Goal: Navigation & Orientation: Find specific page/section

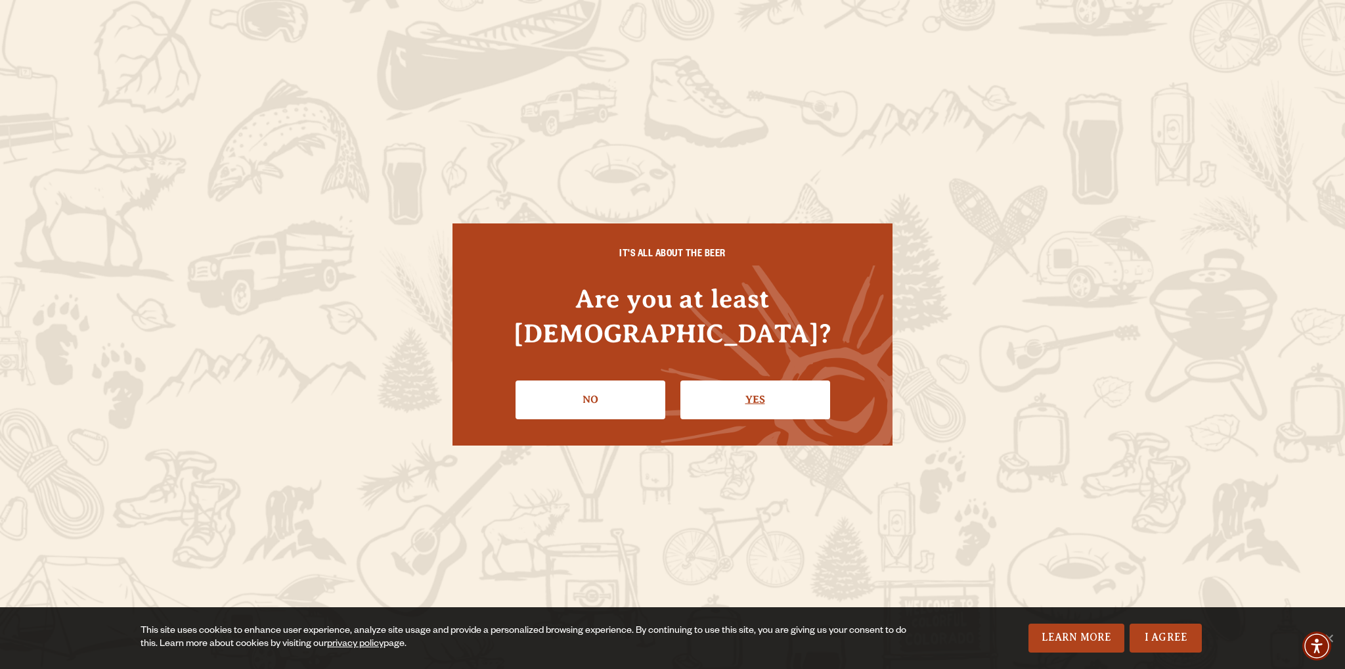
click at [711, 380] on link "Yes" at bounding box center [755, 399] width 150 height 38
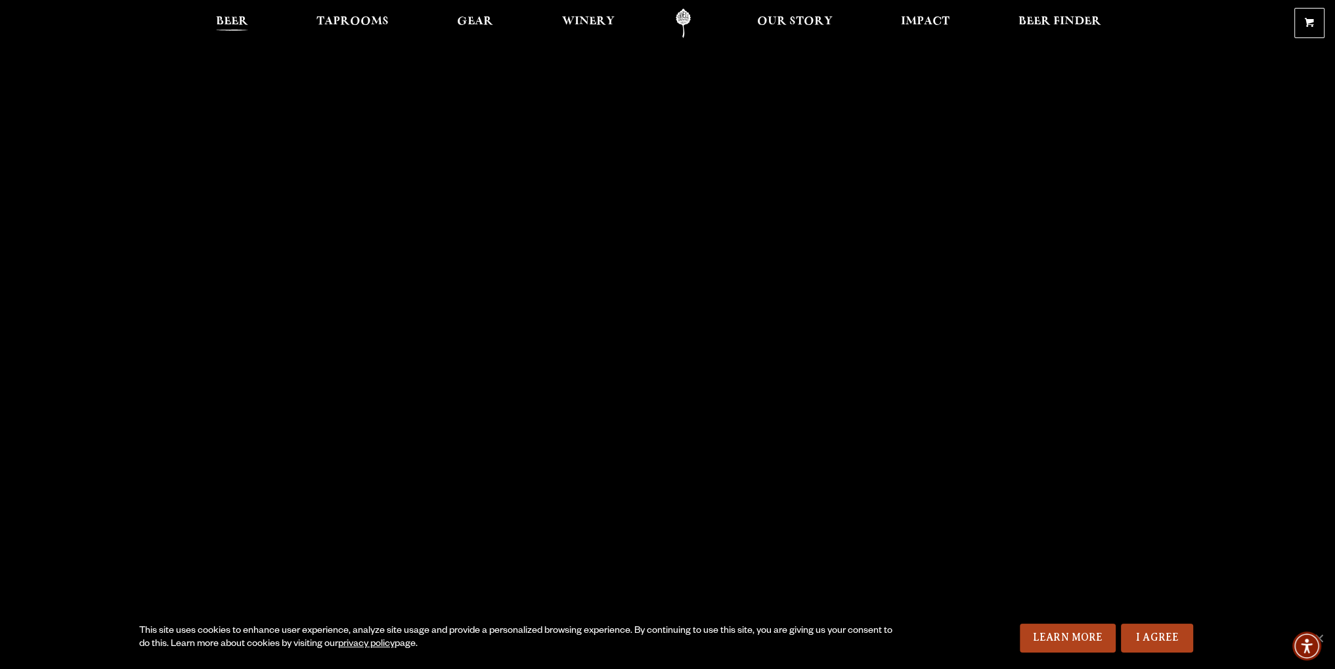
click at [235, 24] on span "Beer" at bounding box center [232, 21] width 32 height 11
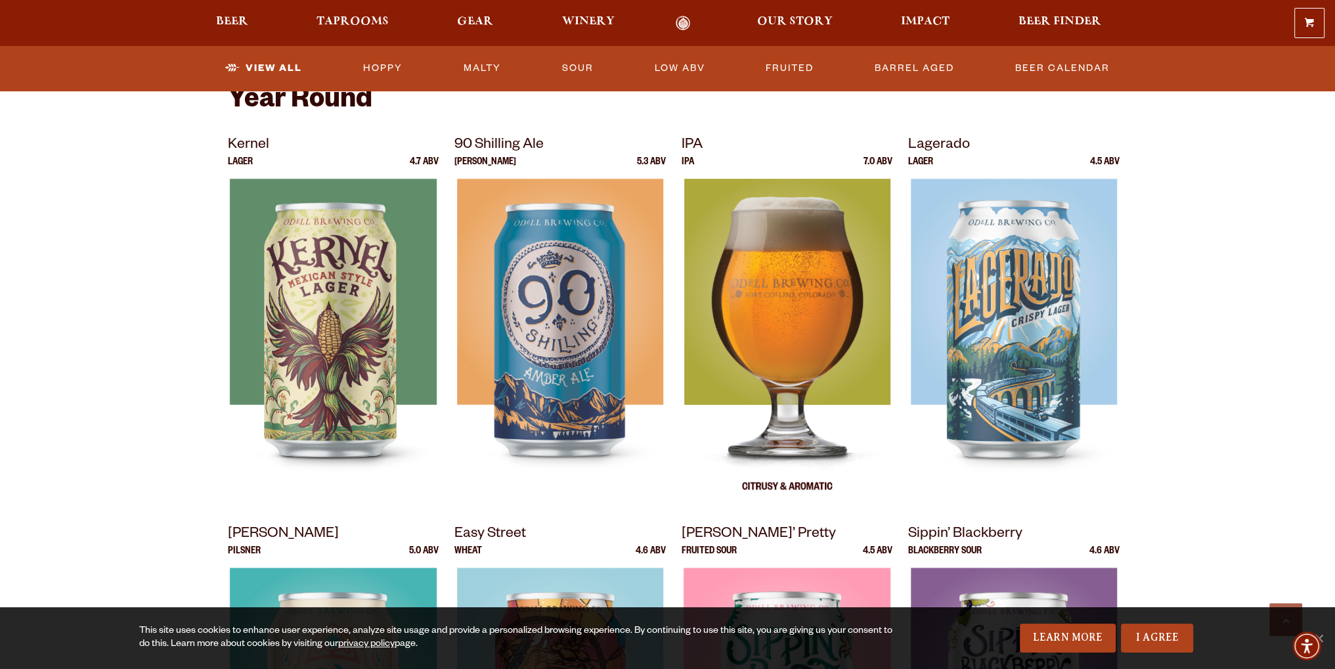
scroll to position [328, 0]
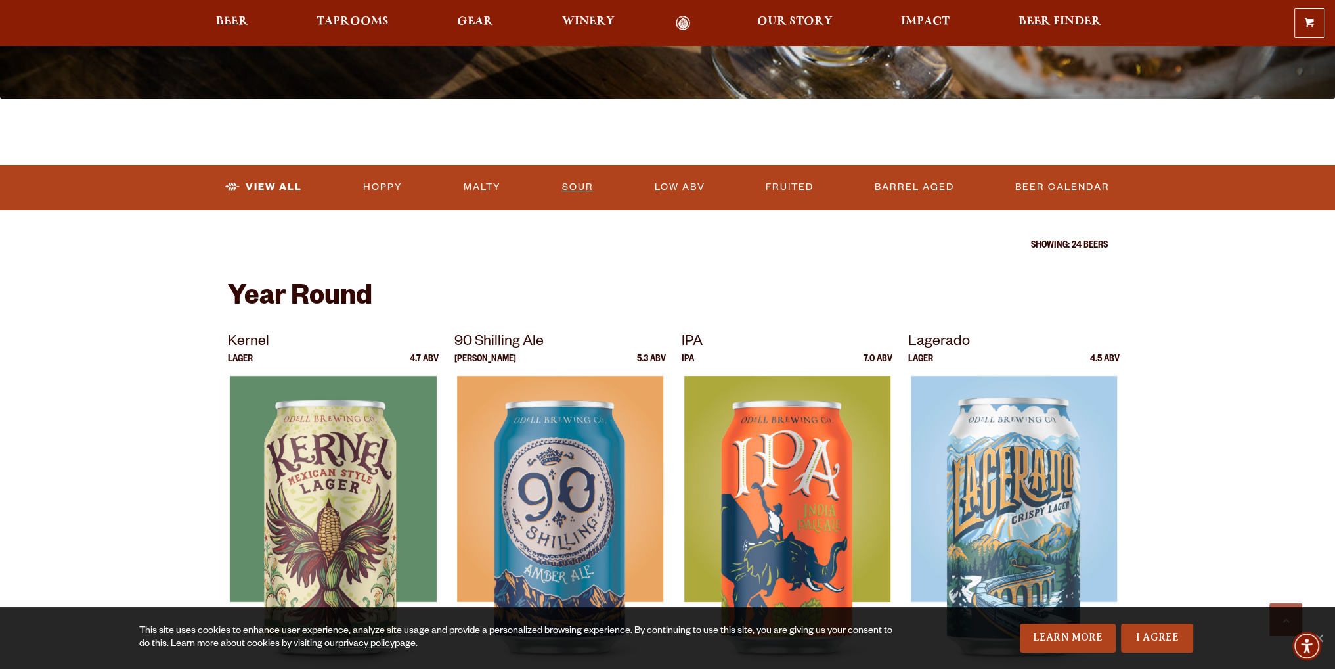
click at [595, 187] on link "Sour" at bounding box center [578, 187] width 42 height 30
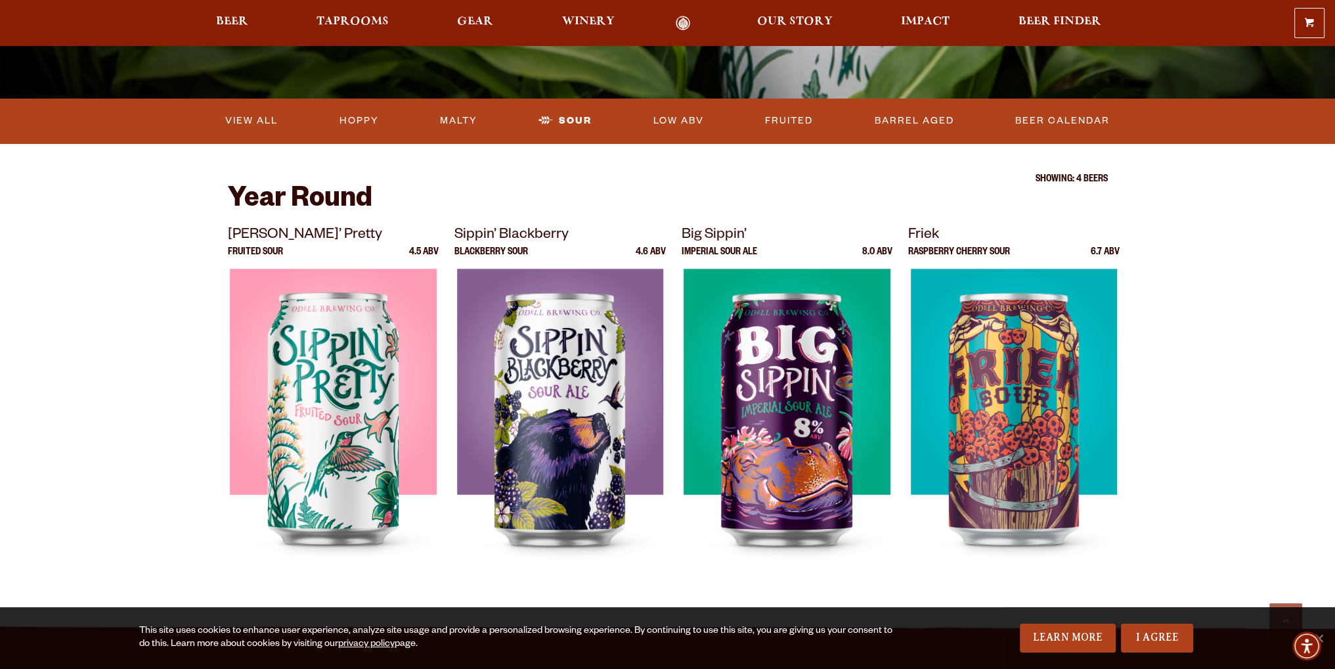
scroll to position [328, 0]
click at [1074, 23] on span "Beer Finder" at bounding box center [1059, 21] width 83 height 11
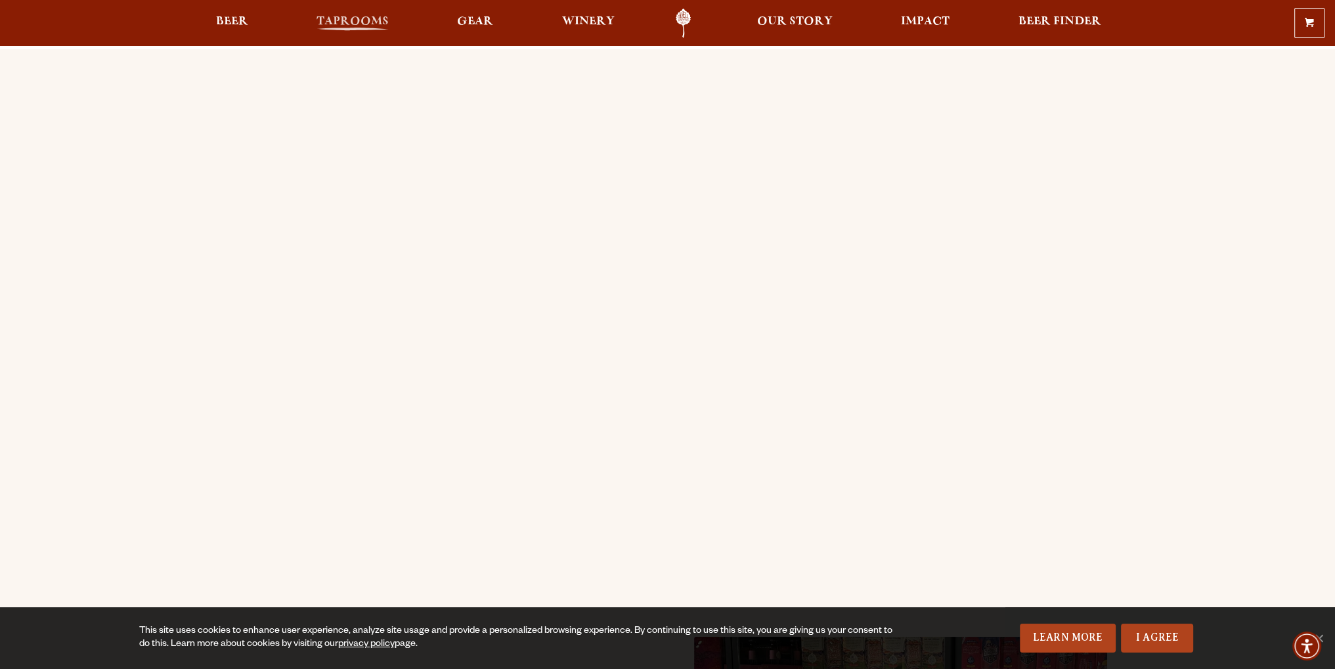
click at [339, 19] on span "Taprooms" at bounding box center [353, 21] width 72 height 11
